Goal: Information Seeking & Learning: Find specific fact

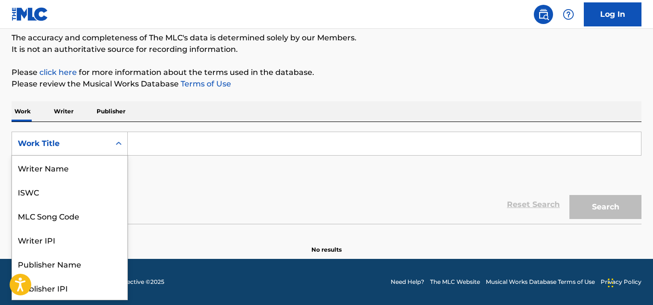
click at [119, 145] on icon "Search Form" at bounding box center [119, 144] width 10 height 10
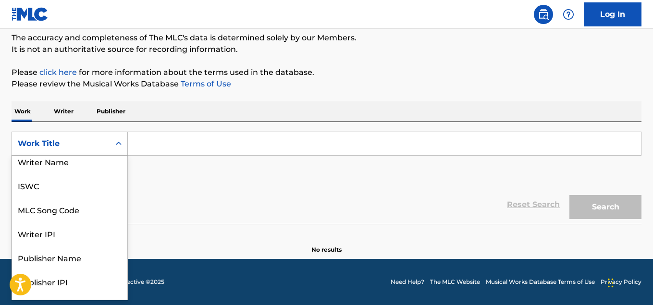
scroll to position [0, 0]
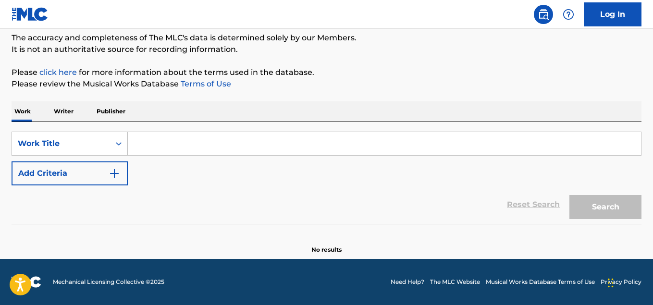
drag, startPoint x: 124, startPoint y: 154, endPoint x: 124, endPoint y: 160, distance: 6.3
click at [124, 160] on div "SearchWithCriteria24fde973-ff46-4665-a355-318d10e660e7 Work Title Add Criteria" at bounding box center [327, 159] width 630 height 54
click at [153, 143] on input "Search Form" at bounding box center [384, 143] width 513 height 23
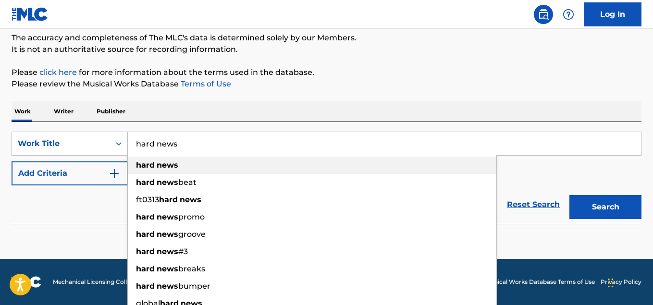
type input "hard news"
click at [159, 163] on strong "news" at bounding box center [168, 164] width 22 height 9
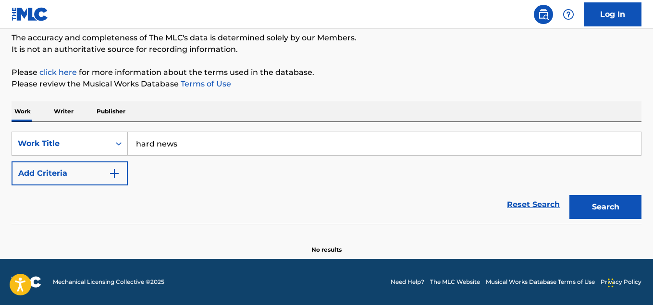
click at [115, 175] on img "Search Form" at bounding box center [115, 174] width 12 height 12
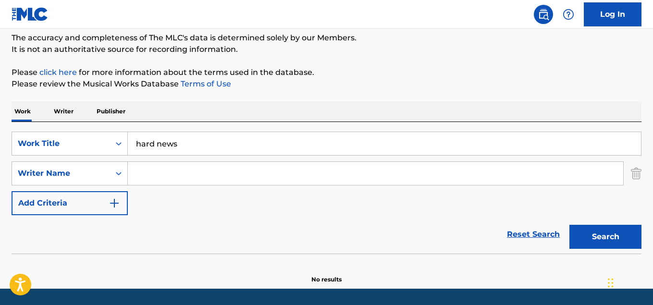
click at [115, 175] on div "SearchWithCriteria24fde973-ff46-4665-a355-318d10e660e7 Work Title hard news Sea…" at bounding box center [327, 174] width 630 height 84
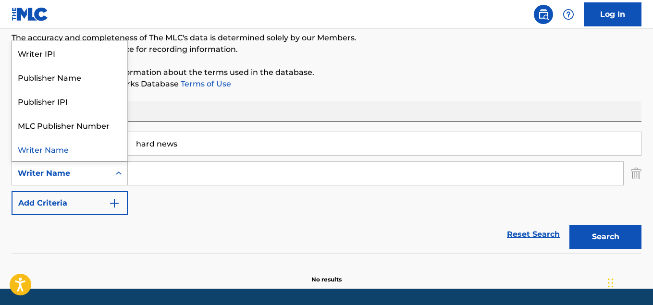
click at [86, 169] on div "Writer Name" at bounding box center [61, 174] width 86 height 12
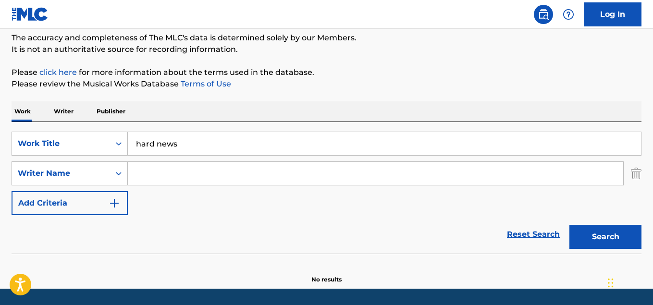
click at [140, 173] on input "Search Form" at bounding box center [375, 173] width 495 height 23
click at [115, 173] on icon "Search Form" at bounding box center [119, 174] width 10 height 10
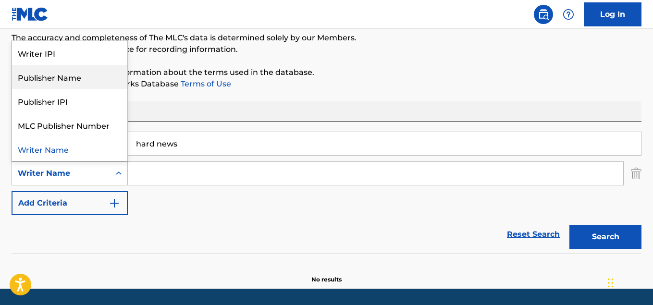
click at [68, 77] on div "Publisher Name" at bounding box center [69, 77] width 115 height 24
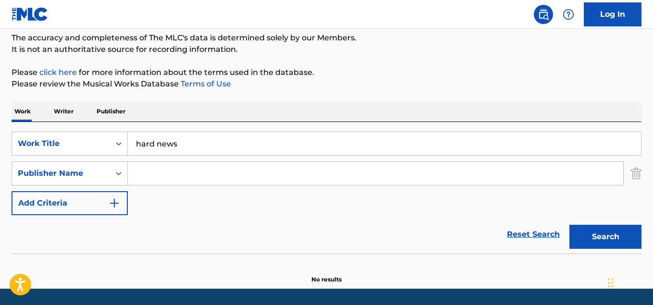
click at [154, 175] on input "Search Form" at bounding box center [375, 173] width 495 height 23
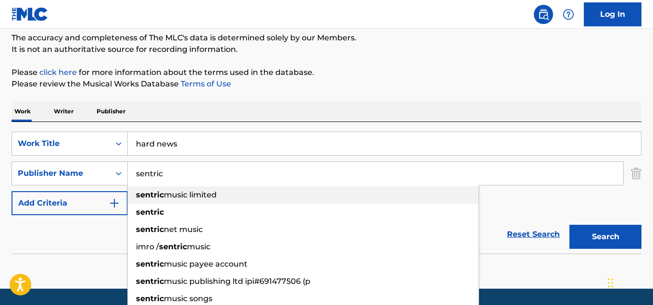
click at [177, 194] on span "music limited" at bounding box center [190, 194] width 53 height 9
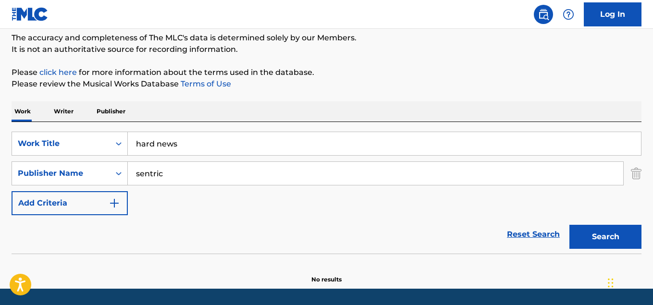
type input "sentric music limited"
click at [610, 236] on button "Search" at bounding box center [605, 237] width 72 height 24
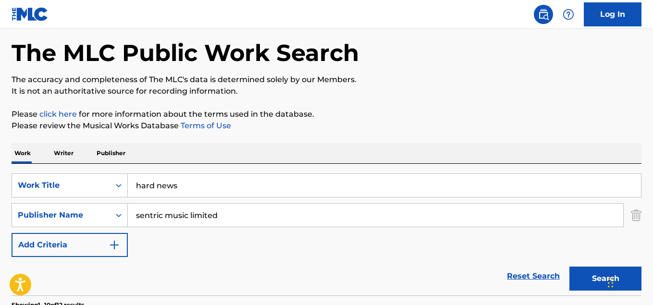
scroll to position [144, 0]
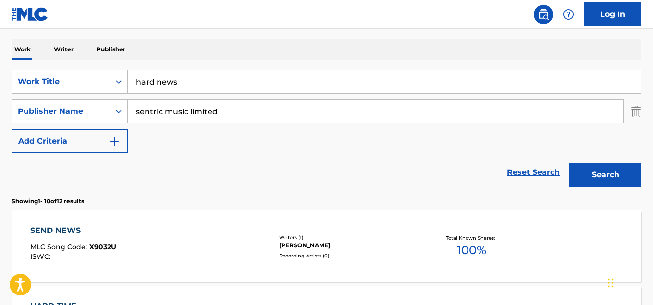
click at [182, 83] on input "hard news" at bounding box center [384, 81] width 513 height 23
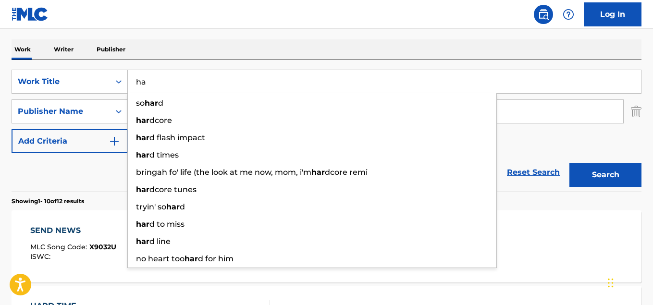
type input "h"
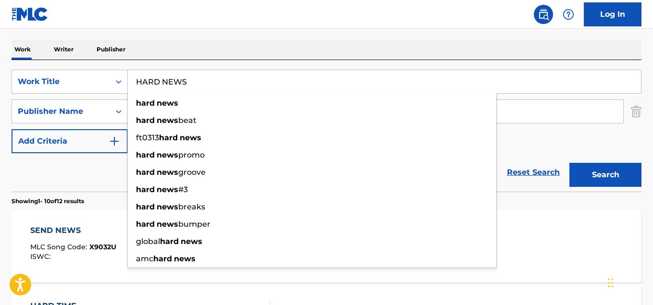
type input "HARD NEWS"
click at [569, 163] on button "Search" at bounding box center [605, 175] width 72 height 24
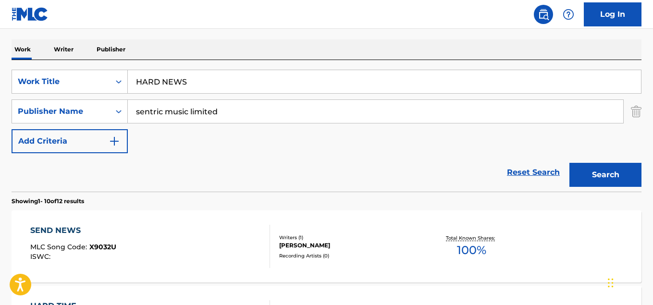
click at [225, 110] on input "sentric music limited" at bounding box center [375, 111] width 495 height 23
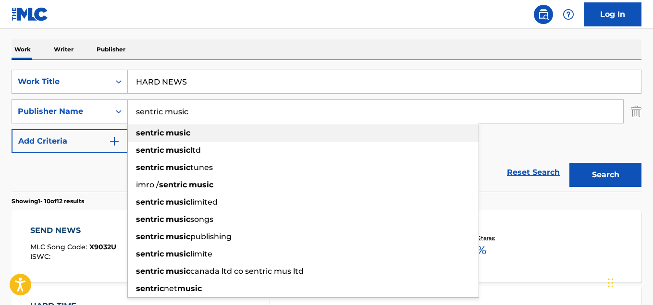
click at [170, 132] on strong "music" at bounding box center [178, 132] width 25 height 9
type input "sentric music"
click at [170, 132] on div "SearchWithCriteria24fde973-ff46-4665-a355-318d10e660e7 Work Title HARD NEWS Sea…" at bounding box center [327, 112] width 630 height 84
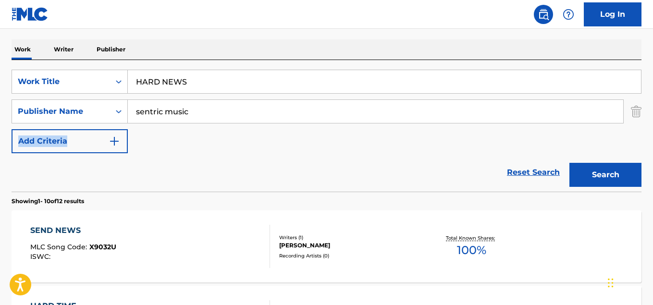
click at [614, 176] on button "Search" at bounding box center [605, 175] width 72 height 24
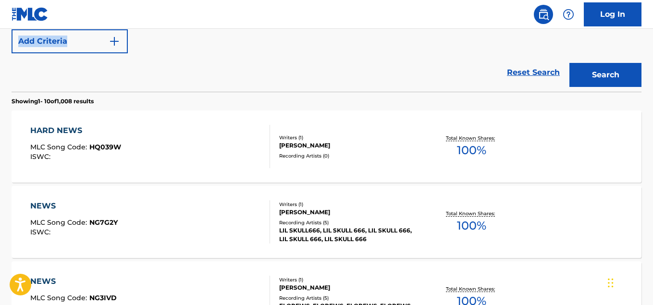
scroll to position [240, 0]
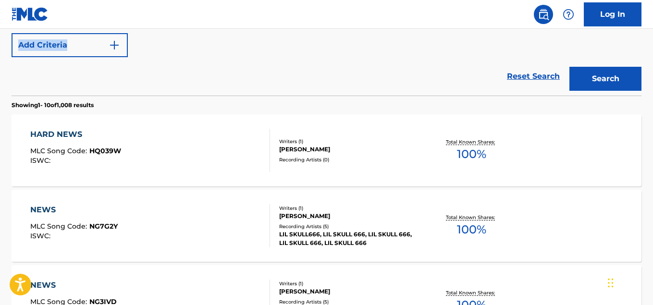
click at [316, 148] on div "[PERSON_NAME]" at bounding box center [349, 149] width 140 height 9
